Goal: Information Seeking & Learning: Learn about a topic

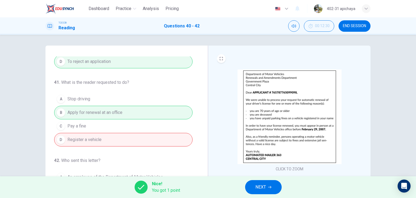
scroll to position [69, 0]
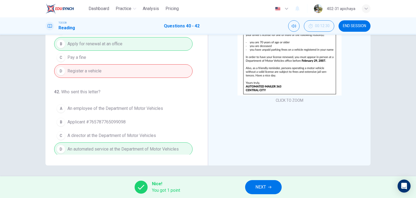
click at [272, 182] on button "NEXT" at bounding box center [263, 187] width 37 height 14
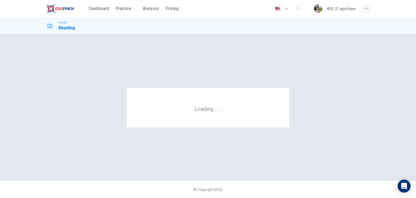
scroll to position [0, 0]
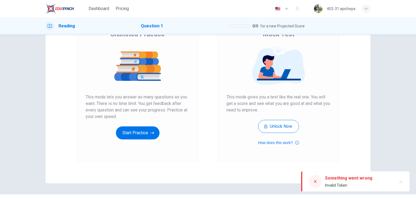
scroll to position [54, 0]
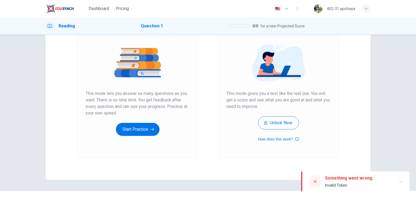
click at [318, 184] on div at bounding box center [315, 181] width 13 height 13
click at [151, 132] on button "Start Practice" at bounding box center [138, 129] width 44 height 13
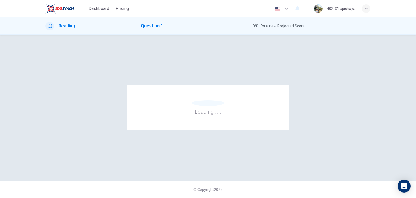
scroll to position [0, 0]
